Goal: Book appointment/travel/reservation

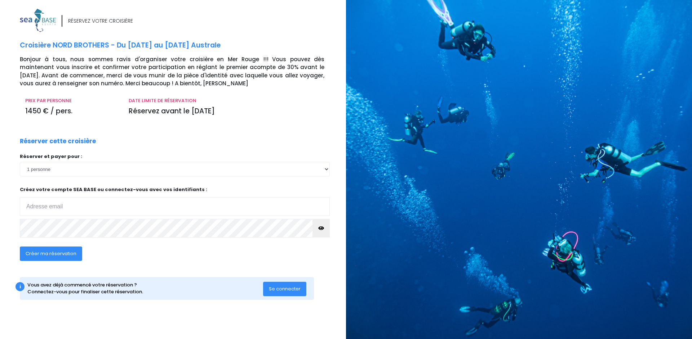
type input "gael.dlt@gmail.com"
click at [46, 255] on span "Créer ma réservation" at bounding box center [51, 253] width 51 height 7
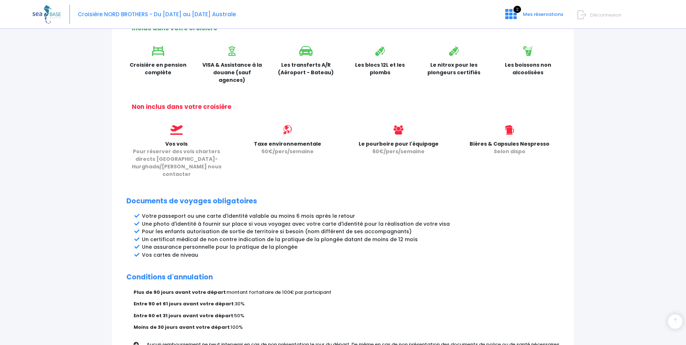
scroll to position [307, 0]
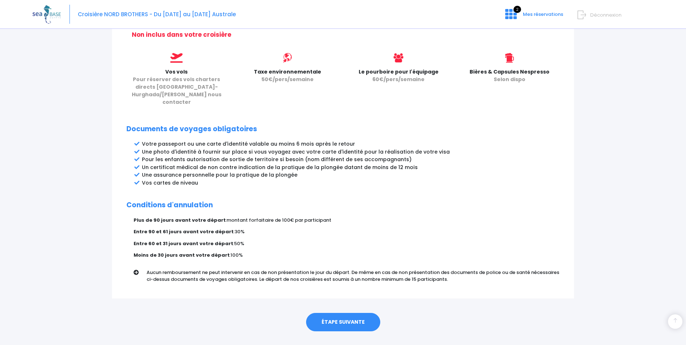
click at [340, 313] on link "ÉTAPE SUIVANTE" at bounding box center [343, 322] width 74 height 19
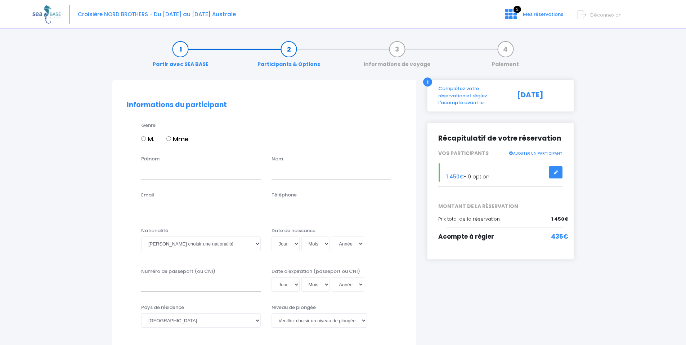
click at [143, 138] on input "M." at bounding box center [143, 138] width 5 height 5
radio input "true"
click at [151, 177] on input "Prénom" at bounding box center [201, 172] width 120 height 14
type input "Gael"
type input "la Tour"
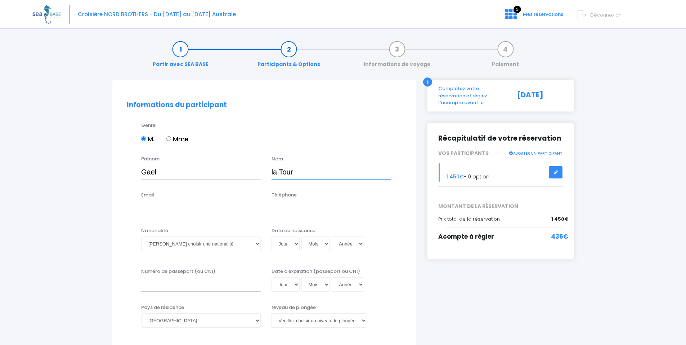
drag, startPoint x: 311, startPoint y: 173, endPoint x: 273, endPoint y: 178, distance: 38.1
click at [273, 178] on input "la Tour" at bounding box center [332, 172] width 120 height 14
drag, startPoint x: 161, startPoint y: 174, endPoint x: 109, endPoint y: 183, distance: 52.7
click at [167, 171] on input "Gael" at bounding box center [201, 172] width 120 height 14
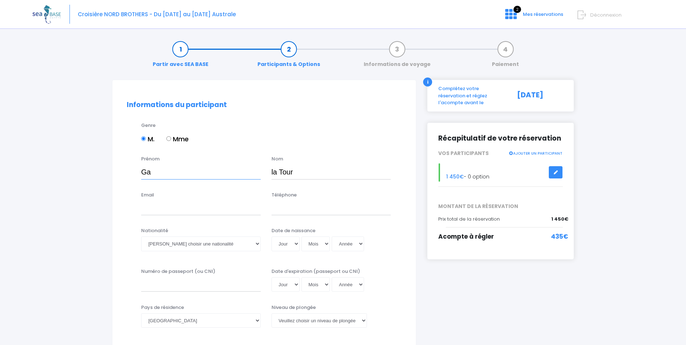
type input "G"
type input "Gaël"
click at [311, 177] on input "la Tour" at bounding box center [332, 172] width 120 height 14
type input "l"
type input "Dupré la Tour"
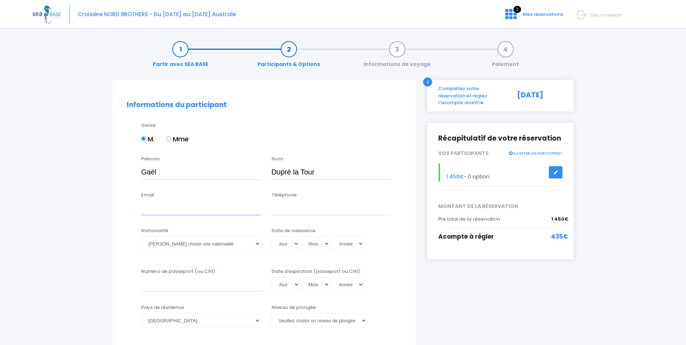
click at [153, 209] on input "Email" at bounding box center [201, 208] width 120 height 14
type input "gael.dlt@gmail.com"
click at [285, 211] on input "Téléphone" at bounding box center [332, 208] width 120 height 14
type input "0761610027"
click at [257, 241] on select "Veuillez choisir une nationalité Afghane Albanaise Algerienne Allemande America…" at bounding box center [201, 243] width 120 height 14
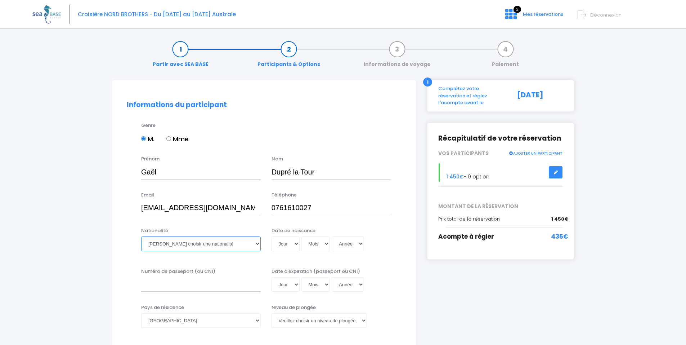
select select "Française"
click at [141, 236] on select "Veuillez choisir une nationalité Afghane Albanaise Algerienne Allemande America…" at bounding box center [201, 243] width 120 height 14
click at [296, 246] on select "Jour 01 02 03 04 05 06 07 08 09 10 11 12 13 14 15 16 17 18 19 20 21 22 23 24 25…" at bounding box center [286, 243] width 28 height 14
select select "25"
click at [272, 236] on select "Jour 01 02 03 04 05 06 07 08 09 10 11 12 13 14 15 16 17 18 19 20 21 22 23 24 25…" at bounding box center [286, 243] width 28 height 14
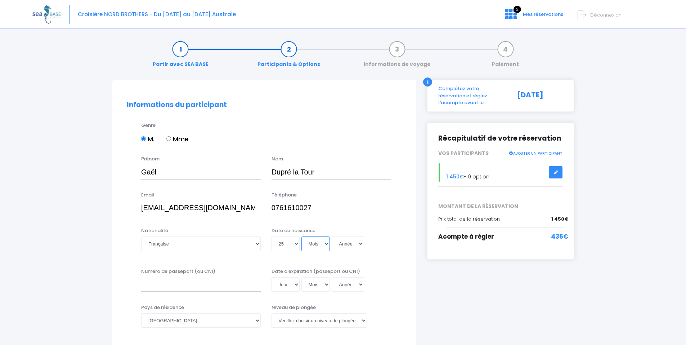
click at [328, 247] on select "Mois 01 02 03 04 05 06 07 08 09 10 11 12" at bounding box center [316, 243] width 29 height 14
select select "12"
click at [302, 236] on select "Mois 01 02 03 04 05 06 07 08 09 10 11 12" at bounding box center [316, 243] width 29 height 14
click at [359, 245] on select "Année 2045 2044 2043 2042 2041 2040 2039 2038 2037 2036 2035 2034 2033 2032 203…" at bounding box center [348, 243] width 32 height 14
select select "1985"
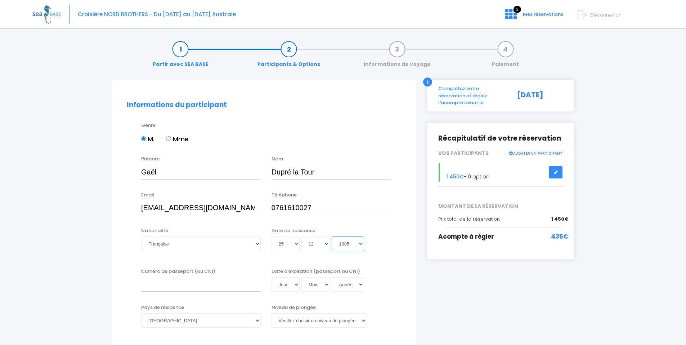
click at [332, 236] on select "Année 2045 2044 2043 2042 2041 2040 2039 2038 2037 2036 2035 2034 2033 2032 203…" at bounding box center [348, 243] width 32 height 14
type input "1985-12-25"
click at [161, 286] on input "Numéro de passeport (ou CNI)" at bounding box center [201, 284] width 120 height 14
type input "24EC96069"
click at [299, 285] on div "Jour 01 02 03 04 05 06 07 08 09 10 11 12 13 14 15 16 17 18 19 20 21 22 23 24 25…" at bounding box center [332, 284] width 120 height 14
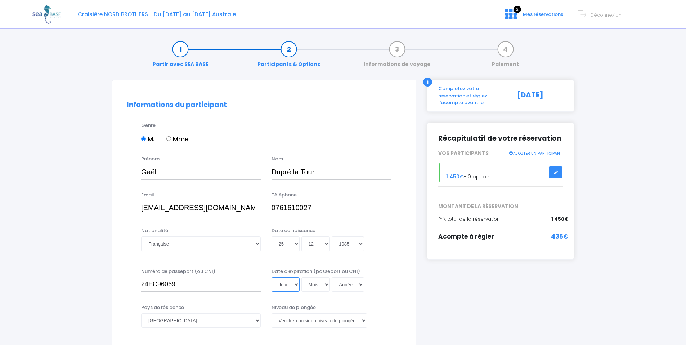
click at [297, 285] on select "Jour 01 02 03 04 05 06 07 08 09 10 11 12 13 14 15 16 17 18 19 20 21 22 23 24 25…" at bounding box center [286, 284] width 28 height 14
select select "21"
click at [272, 277] on select "Jour 01 02 03 04 05 06 07 08 09 10 11 12 13 14 15 16 17 18 19 20 21 22 23 24 25…" at bounding box center [286, 284] width 28 height 14
click at [326, 287] on select "Mois 01 02 03 04 05 06 07 08 09 10 11 12" at bounding box center [316, 284] width 29 height 14
select select "05"
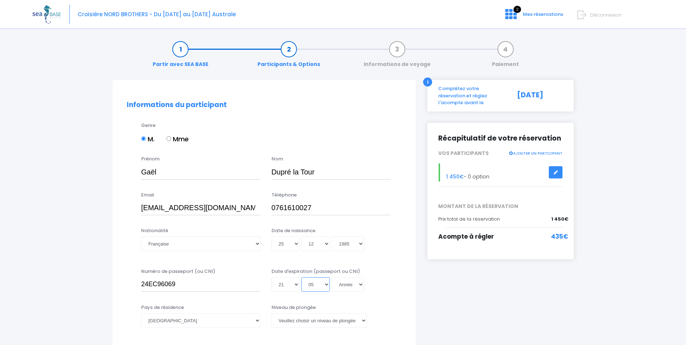
click at [302, 277] on select "Mois 01 02 03 04 05 06 07 08 09 10 11 12" at bounding box center [316, 284] width 29 height 14
click at [360, 286] on select "Année 2045 2044 2043 2042 2041 2040 2039 2038 2037 2036 2035 2034 2033 2032 203…" at bounding box center [348, 284] width 32 height 14
select select "2034"
click at [332, 277] on select "Année 2045 2044 2043 2042 2041 2040 2039 2038 2037 2036 2035 2034 2033 2032 203…" at bounding box center [348, 284] width 32 height 14
type input "2034-05-21"
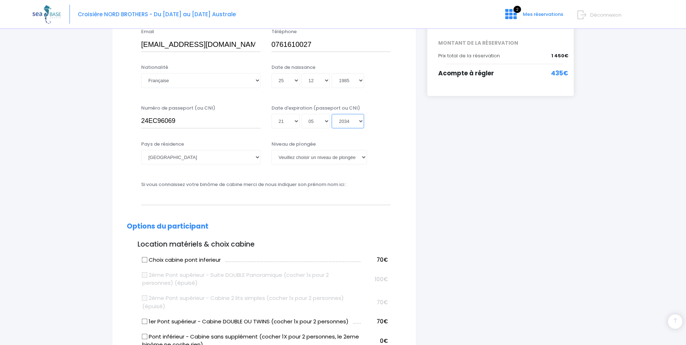
scroll to position [164, 0]
click at [363, 156] on select "Veuillez choisir un niveau de plongée Non plongeur Junior OW diver Adventure OW…" at bounding box center [319, 156] width 95 height 14
select select "N4"
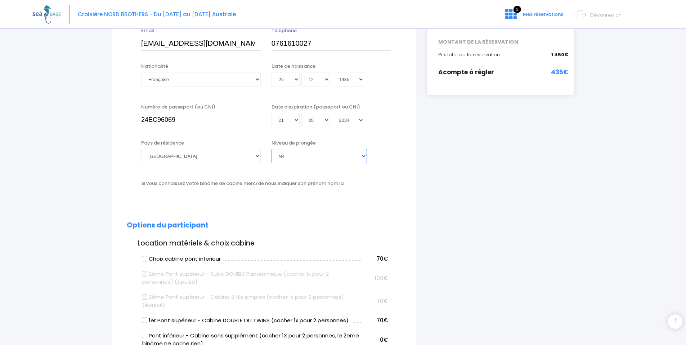
click at [272, 149] on select "Veuillez choisir un niveau de plongée Non plongeur Junior OW diver Adventure OW…" at bounding box center [319, 156] width 95 height 14
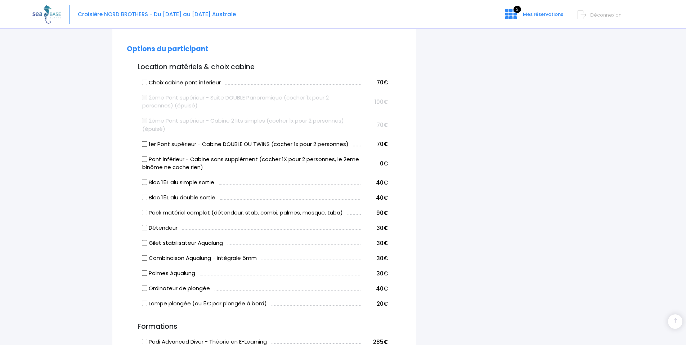
scroll to position [348, 0]
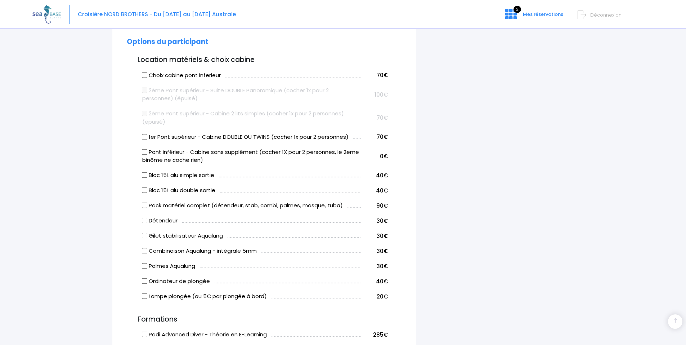
click at [146, 175] on input "Bloc 15L alu simple sortie" at bounding box center [145, 175] width 6 height 6
checkbox input "true"
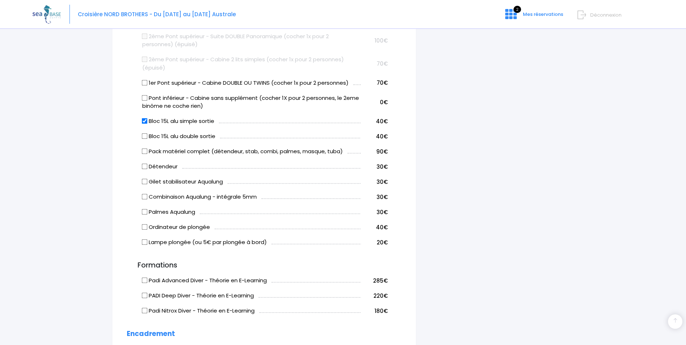
scroll to position [406, 0]
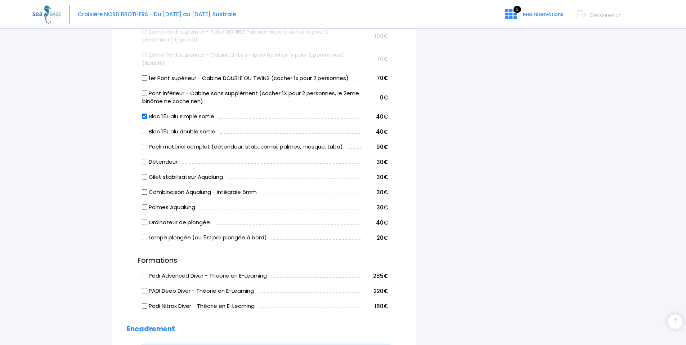
click at [144, 144] on input "Pack matériel complet (détendeur, stab, combi, palmes, masque, tuba)" at bounding box center [145, 147] width 6 height 6
checkbox input "true"
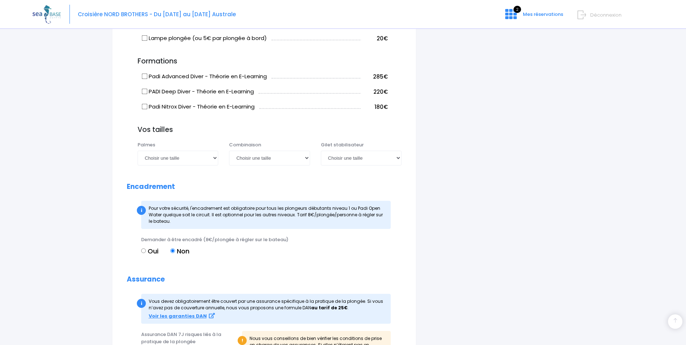
scroll to position [608, 0]
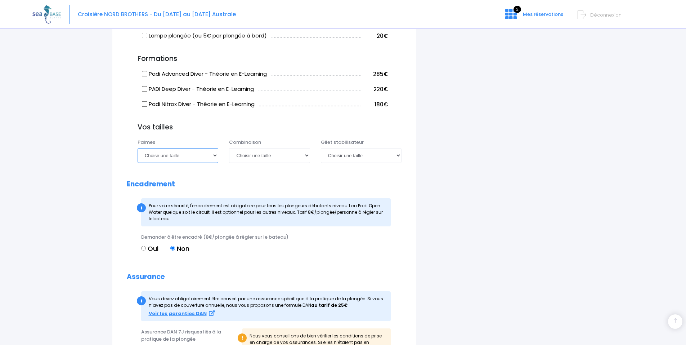
click at [217, 157] on select "Choisir une taille 36/37 38/39 40/41 42/43 44/45 46/47" at bounding box center [178, 155] width 81 height 14
select select "42/43"
click at [138, 148] on select "Choisir une taille 36/37 38/39 40/41 42/43 44/45 46/47" at bounding box center [178, 155] width 81 height 14
click at [306, 157] on select "Choisir une taille XS S M ML L XL XXL" at bounding box center [269, 155] width 81 height 14
select select "L"
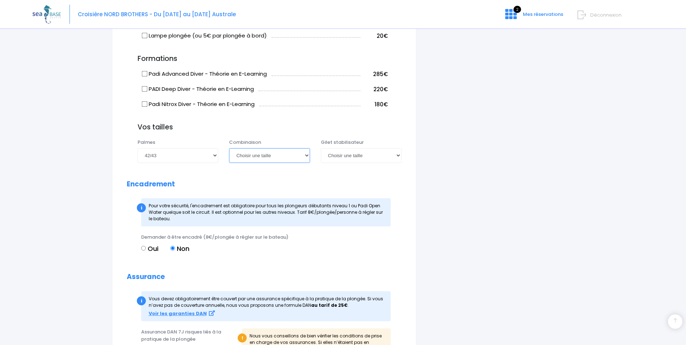
click at [229, 148] on select "Choisir une taille XS S M ML L XL XXL" at bounding box center [269, 155] width 81 height 14
click at [306, 155] on select "Choisir une taille XS S M ML L XL XXL" at bounding box center [269, 155] width 81 height 14
click at [229, 148] on select "Choisir une taille XS S M ML L XL XXL" at bounding box center [269, 155] width 81 height 14
click at [397, 156] on select "Choisir une taille XXS XS S M ML L XL XXL" at bounding box center [361, 155] width 81 height 14
select select "M"
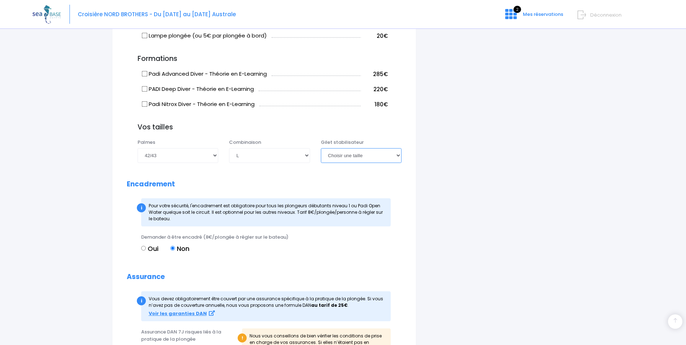
click at [321, 148] on select "Choisir une taille XXS XS S M ML L XL XXL" at bounding box center [361, 155] width 81 height 14
click at [400, 154] on select "Choisir une taille XXS XS S M ML L XL XXL" at bounding box center [361, 155] width 81 height 14
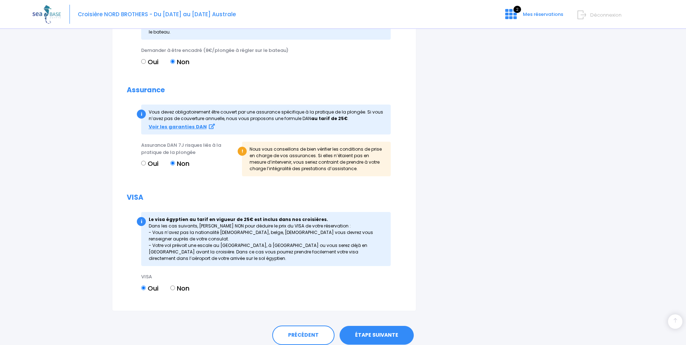
scroll to position [817, 0]
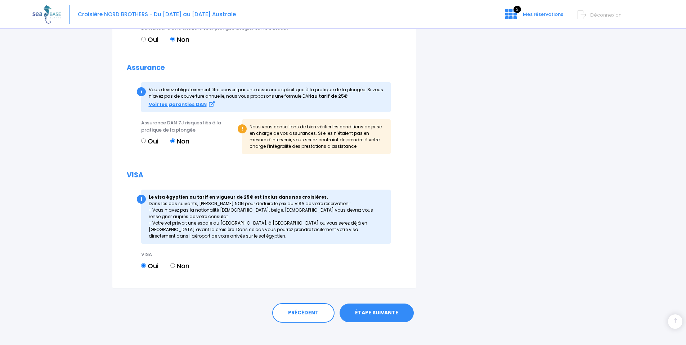
click at [370, 307] on link "ÉTAPE SUIVANTE" at bounding box center [377, 312] width 74 height 19
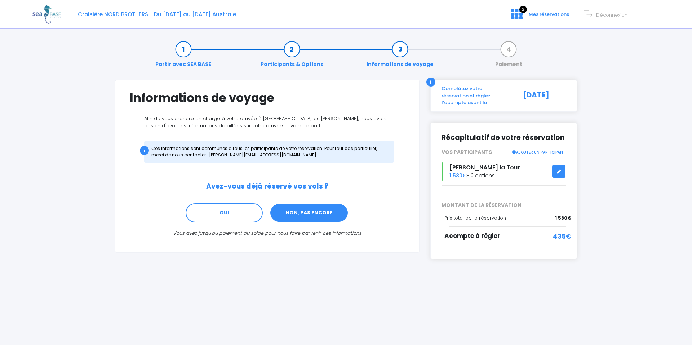
click at [306, 211] on link "NON, PAS ENCORE" at bounding box center [309, 212] width 79 height 19
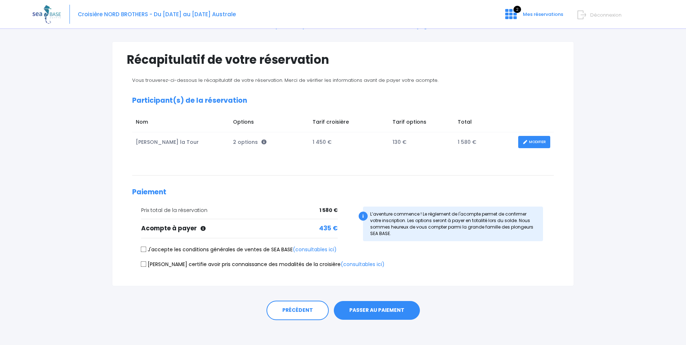
scroll to position [39, 0]
click at [143, 246] on input "J'accepte les conditions générales de ventes de SEA BASE (consultables ici)" at bounding box center [144, 249] width 6 height 6
checkbox input "true"
click at [143, 262] on input "[PERSON_NAME] certifie avoir pris connaissance des modalités de la croisière (c…" at bounding box center [144, 263] width 6 height 6
checkbox input "true"
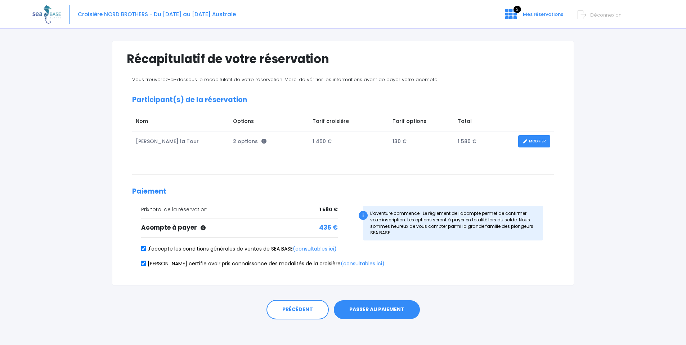
click at [388, 308] on button "PASSER AU PAIEMENT" at bounding box center [377, 309] width 86 height 19
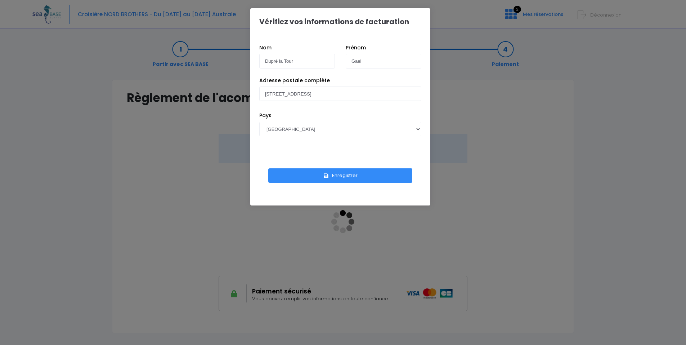
click at [350, 175] on button "Enregistrer" at bounding box center [340, 175] width 144 height 14
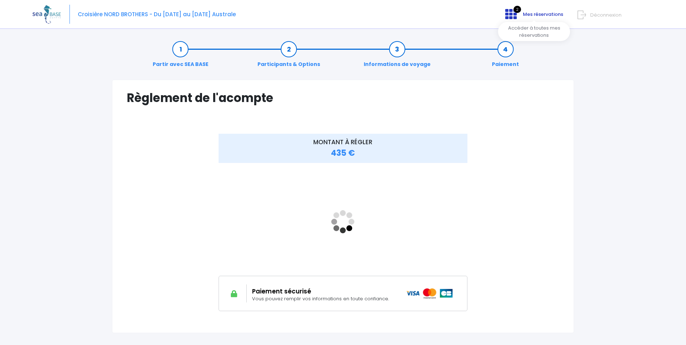
click at [515, 15] on icon at bounding box center [512, 14] width 12 height 12
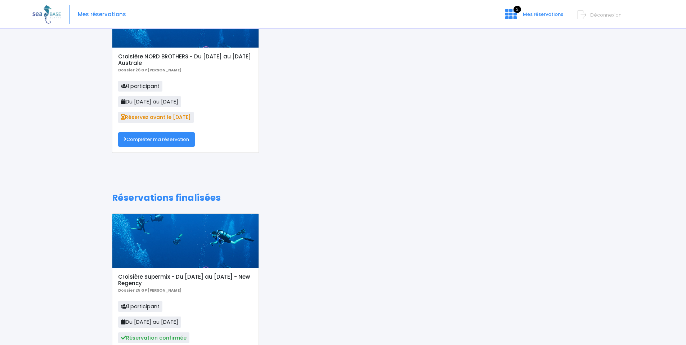
scroll to position [36, 0]
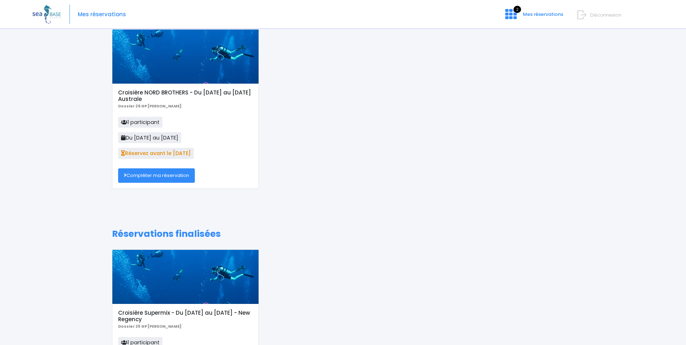
click at [150, 178] on link "Compléter ma réservation" at bounding box center [156, 175] width 77 height 14
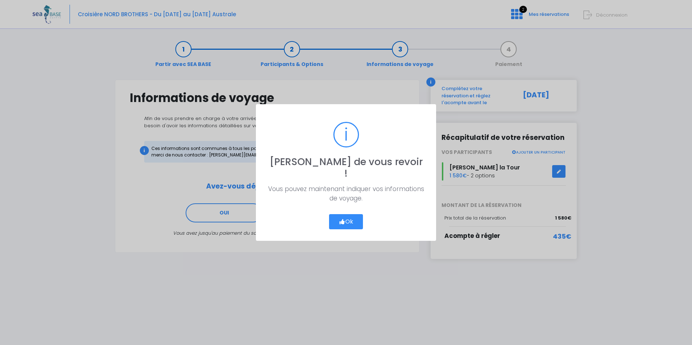
click at [345, 217] on button "Ok" at bounding box center [346, 221] width 34 height 15
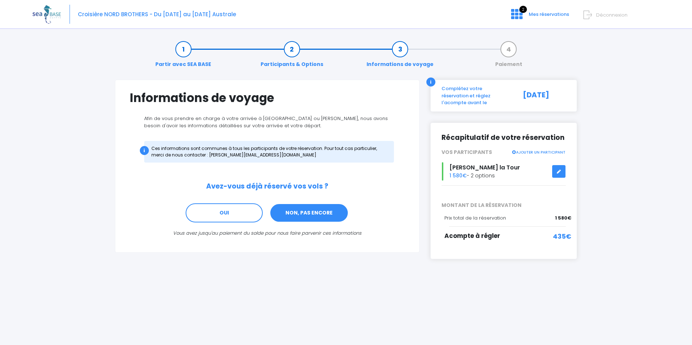
click at [295, 215] on link "NON, PAS ENCORE" at bounding box center [309, 212] width 79 height 19
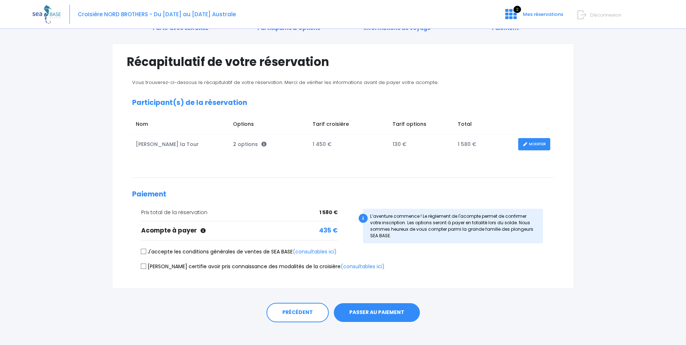
scroll to position [39, 0]
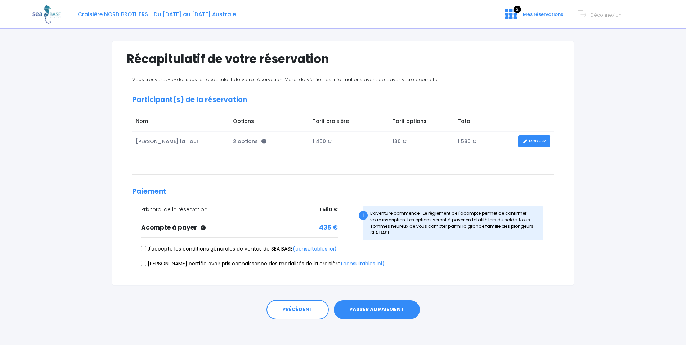
click at [143, 246] on input "J'accepte les conditions générales de ventes de SEA BASE (consultables ici)" at bounding box center [144, 249] width 6 height 6
checkbox input "true"
click at [144, 261] on input "Je certifie avoir pris connaissance des modalités de la croisière (consultables…" at bounding box center [144, 263] width 6 height 6
checkbox input "true"
click at [388, 310] on button "PASSER AU PAIEMENT" at bounding box center [377, 309] width 86 height 19
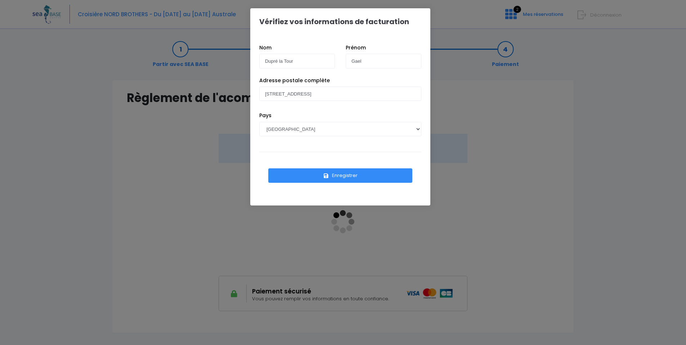
click at [354, 177] on button "Enregistrer" at bounding box center [340, 175] width 144 height 14
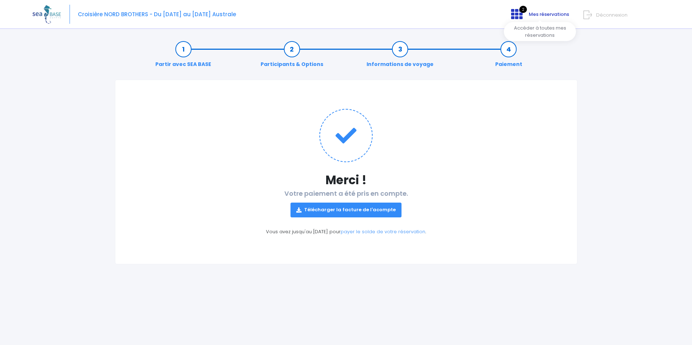
click at [544, 16] on span "Mes réservations" at bounding box center [549, 14] width 40 height 7
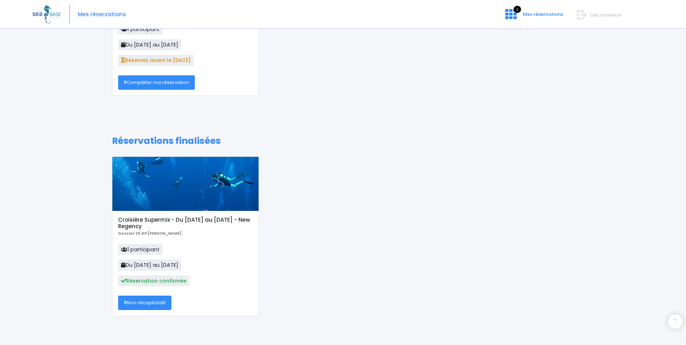
scroll to position [57, 0]
